Goal: Entertainment & Leisure: Consume media (video, audio)

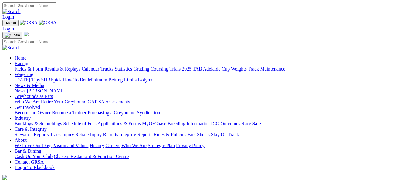
scroll to position [243, 0]
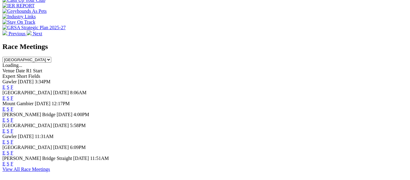
click at [13, 128] on link "F" at bounding box center [12, 130] width 3 height 5
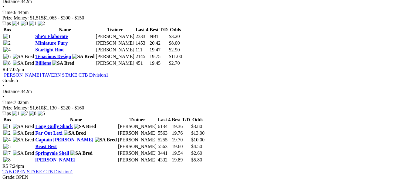
scroll to position [516, 0]
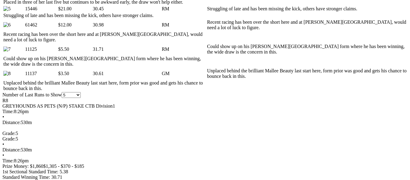
scroll to position [395, 0]
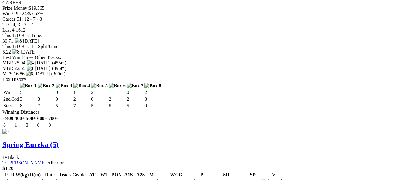
scroll to position [850, 0]
